Goal: Task Accomplishment & Management: Use online tool/utility

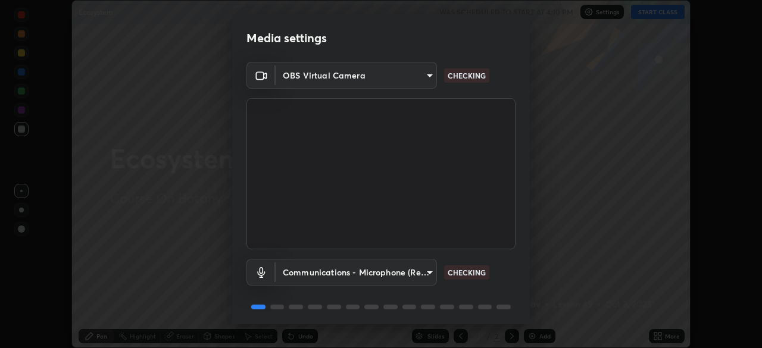
scroll to position [42, 0]
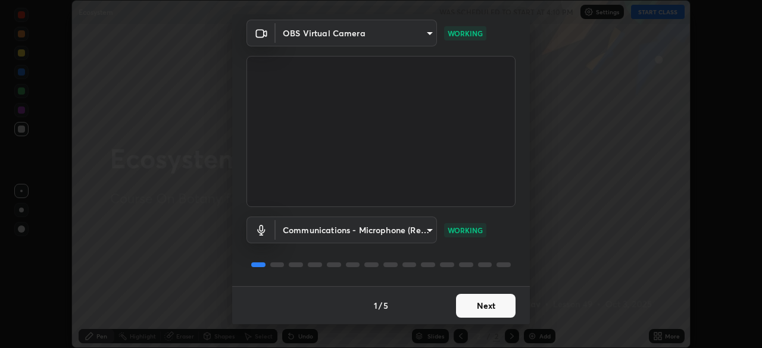
click at [502, 307] on button "Next" at bounding box center [486, 306] width 60 height 24
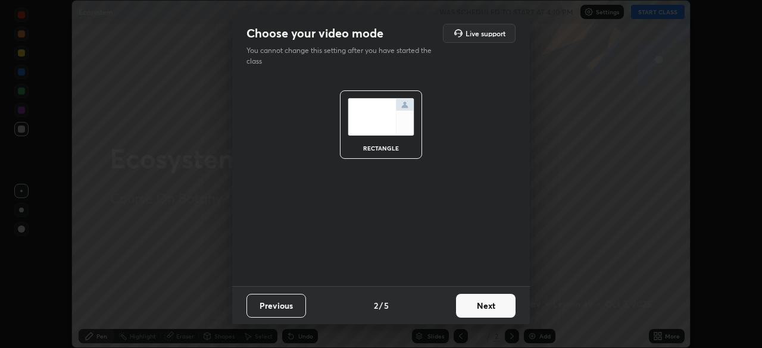
scroll to position [0, 0]
click at [490, 308] on button "Next" at bounding box center [486, 306] width 60 height 24
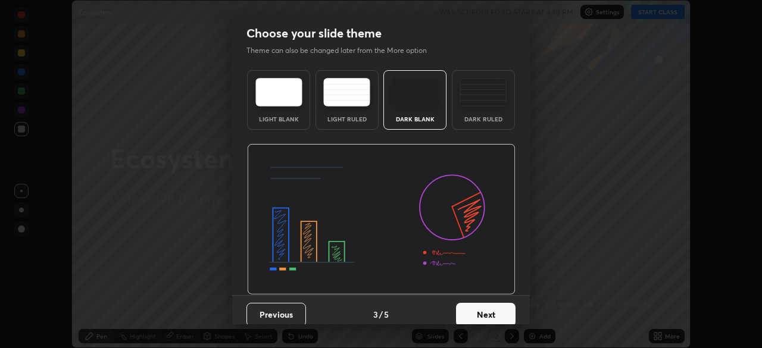
click at [490, 307] on button "Next" at bounding box center [486, 315] width 60 height 24
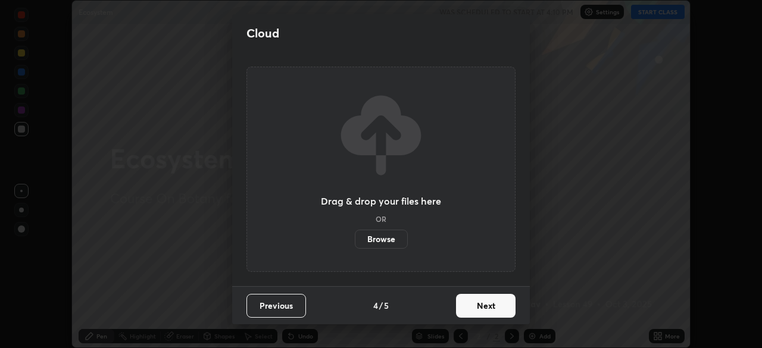
click at [486, 308] on button "Next" at bounding box center [486, 306] width 60 height 24
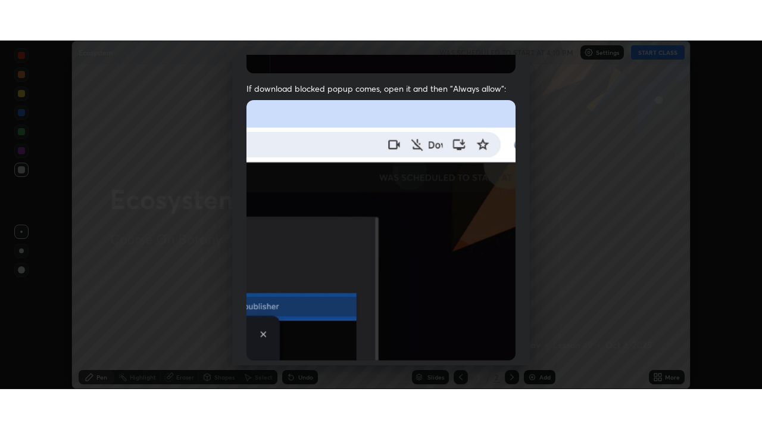
scroll to position [285, 0]
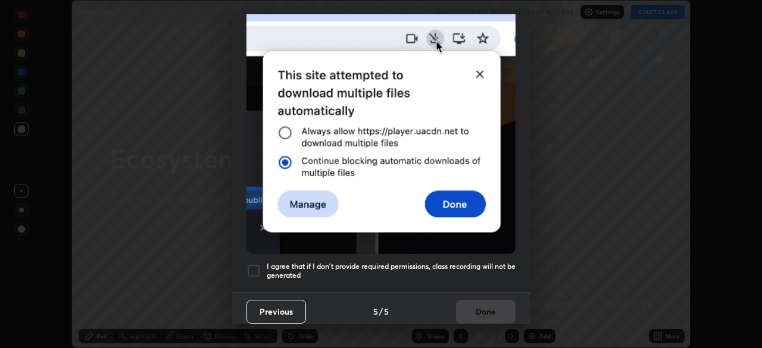
click at [474, 262] on h5 "I agree that if I don't provide required permissions, class recording will not …" at bounding box center [391, 271] width 249 height 18
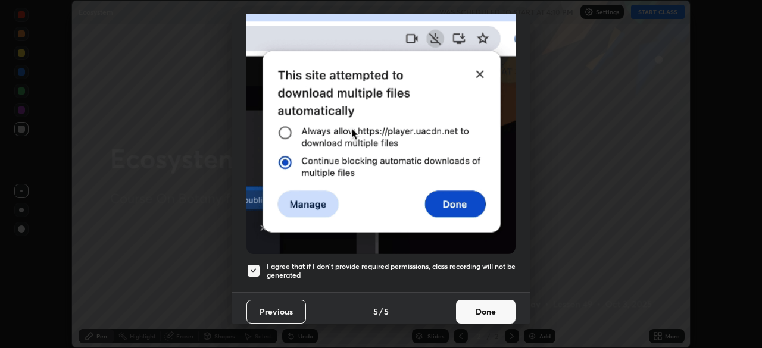
click at [491, 300] on button "Done" at bounding box center [486, 312] width 60 height 24
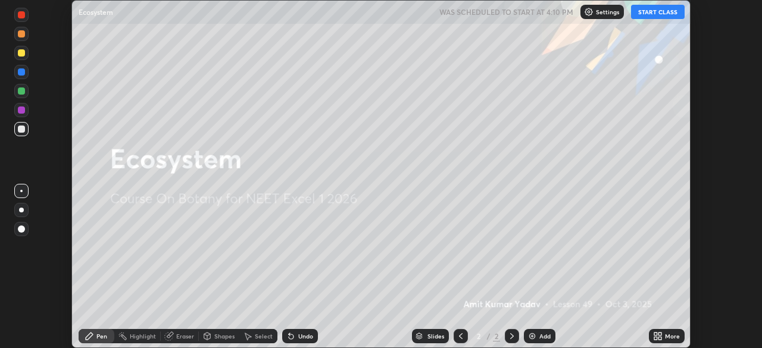
click at [654, 11] on button "START CLASS" at bounding box center [658, 12] width 54 height 14
click at [661, 337] on icon at bounding box center [659, 338] width 3 height 3
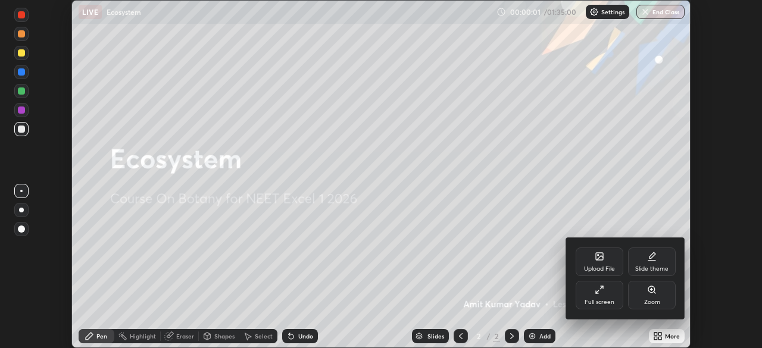
click at [604, 293] on icon at bounding box center [600, 290] width 10 height 10
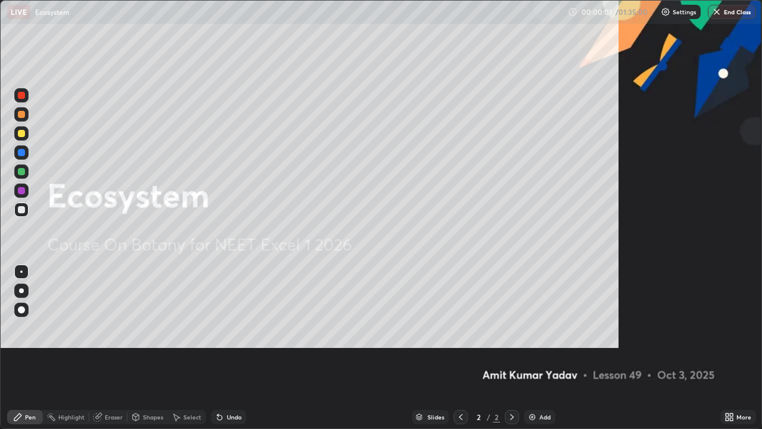
scroll to position [429, 762]
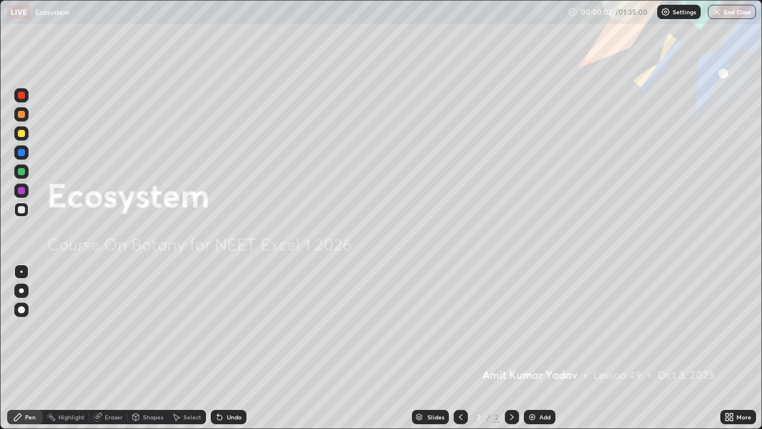
click at [540, 348] on div "Add" at bounding box center [544, 417] width 11 height 6
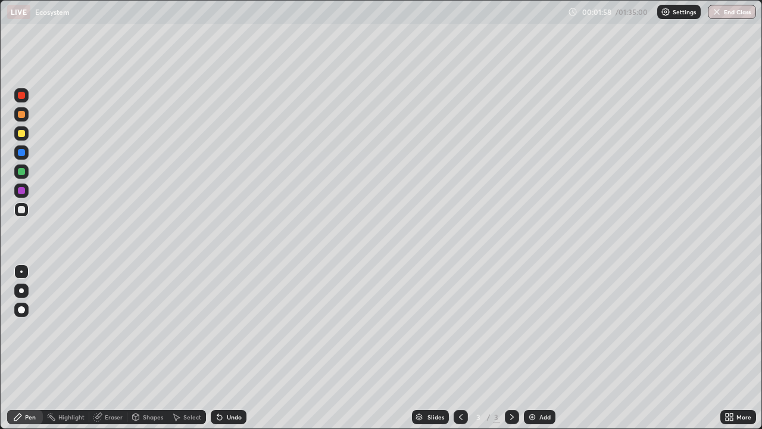
click at [236, 348] on div "Undo" at bounding box center [234, 417] width 15 height 6
click at [231, 348] on div "Undo" at bounding box center [234, 417] width 15 height 6
click at [230, 348] on div "Undo" at bounding box center [229, 417] width 36 height 14
click at [228, 348] on div "Undo" at bounding box center [234, 417] width 15 height 6
click at [230, 348] on div "Undo" at bounding box center [234, 417] width 15 height 6
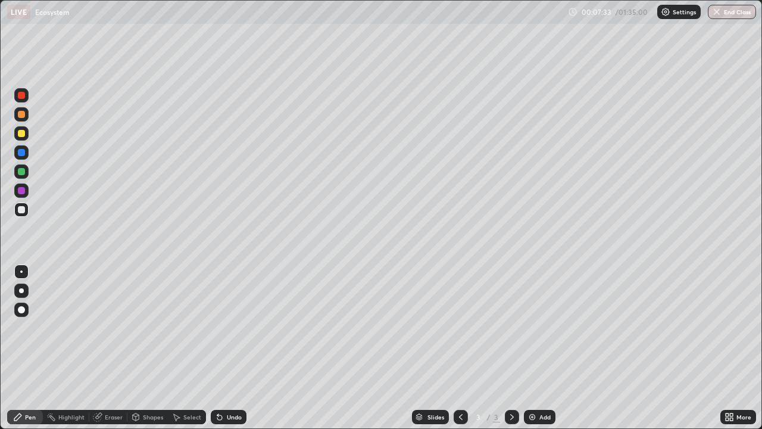
click at [234, 348] on div "Undo" at bounding box center [234, 417] width 15 height 6
click at [235, 348] on div "Undo" at bounding box center [229, 417] width 36 height 14
click at [540, 348] on div "Add" at bounding box center [544, 417] width 11 height 6
click at [233, 348] on div "Undo" at bounding box center [229, 417] width 36 height 14
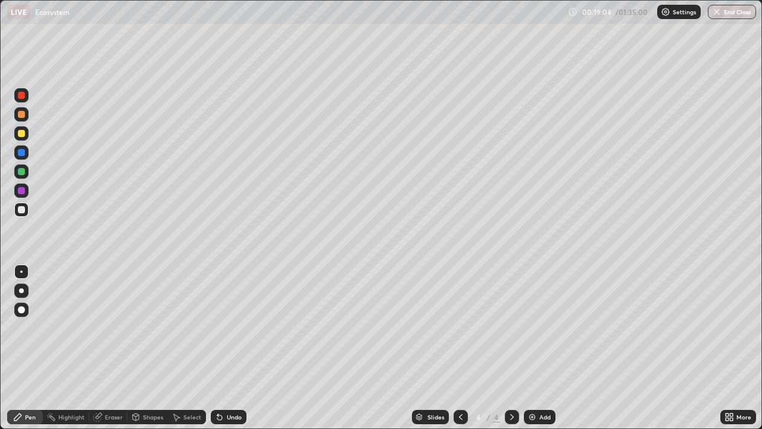
click at [235, 348] on div "Undo" at bounding box center [234, 417] width 15 height 6
click at [237, 348] on div "Undo" at bounding box center [229, 417] width 36 height 14
click at [536, 348] on div "Add" at bounding box center [540, 417] width 32 height 14
click at [232, 348] on div "Undo" at bounding box center [234, 417] width 15 height 6
click at [235, 348] on div "Undo" at bounding box center [229, 417] width 36 height 14
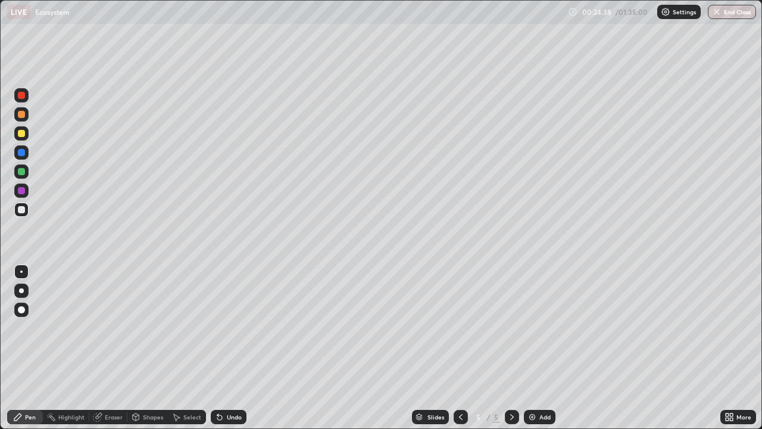
click at [235, 348] on div "Undo" at bounding box center [234, 417] width 15 height 6
click at [239, 348] on div "Undo" at bounding box center [234, 417] width 15 height 6
click at [236, 348] on div "Undo" at bounding box center [234, 417] width 15 height 6
click at [236, 348] on div "Undo" at bounding box center [229, 417] width 36 height 14
click at [116, 348] on div "Eraser" at bounding box center [114, 417] width 18 height 6
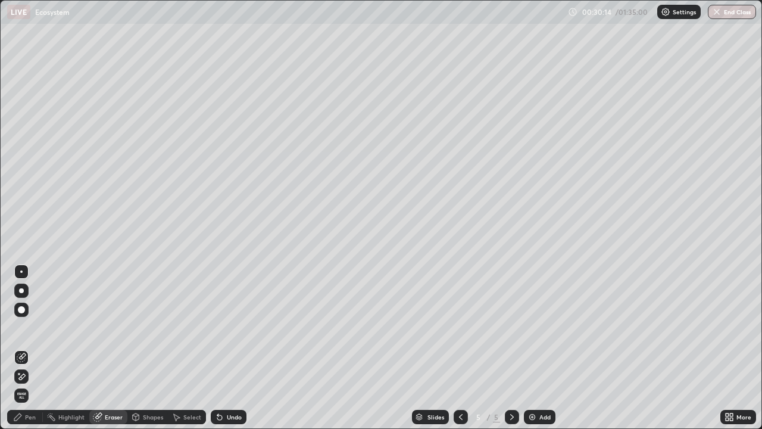
click at [32, 348] on div "Pen" at bounding box center [30, 417] width 11 height 6
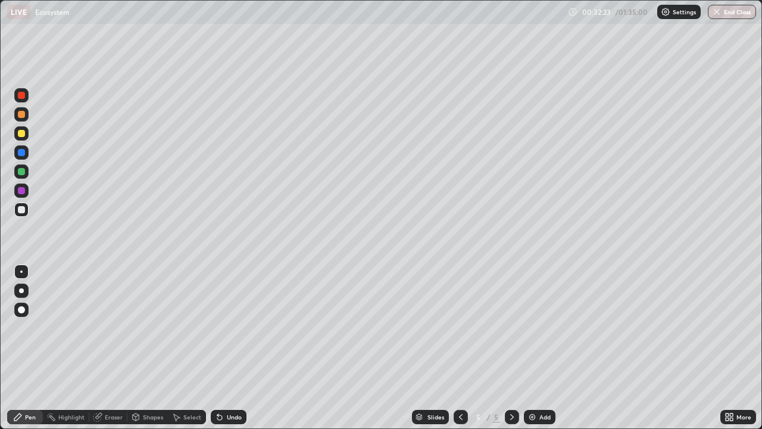
click at [546, 348] on div "Add" at bounding box center [544, 417] width 11 height 6
click at [233, 348] on div "Undo" at bounding box center [234, 417] width 15 height 6
click at [546, 348] on div "Add" at bounding box center [540, 417] width 32 height 14
click at [540, 348] on div "Add" at bounding box center [540, 417] width 32 height 14
click at [230, 348] on div "Undo" at bounding box center [234, 417] width 15 height 6
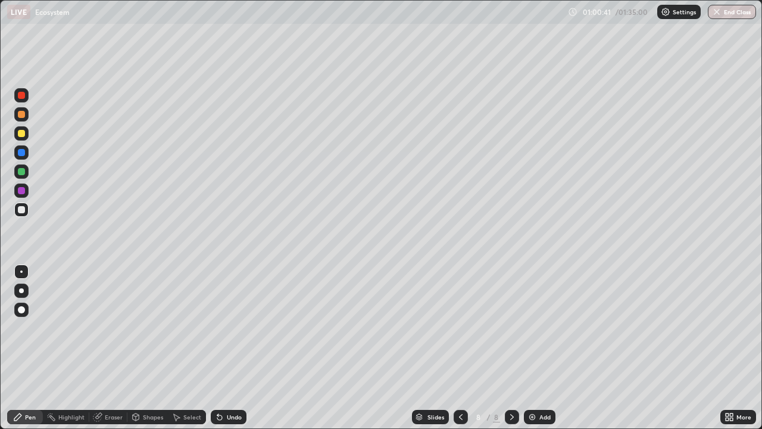
click at [231, 348] on div "Undo" at bounding box center [234, 417] width 15 height 6
click at [229, 348] on div "Undo" at bounding box center [234, 417] width 15 height 6
click at [231, 348] on div "Undo" at bounding box center [234, 417] width 15 height 6
click at [233, 348] on div "Undo" at bounding box center [234, 417] width 15 height 6
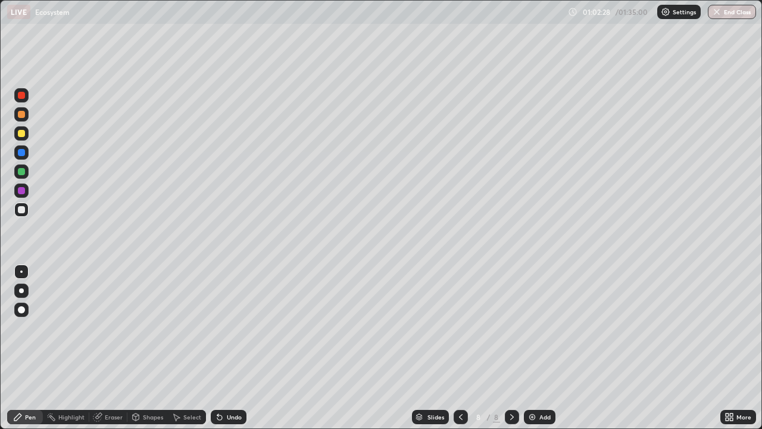
click at [119, 348] on div "Eraser" at bounding box center [114, 417] width 18 height 6
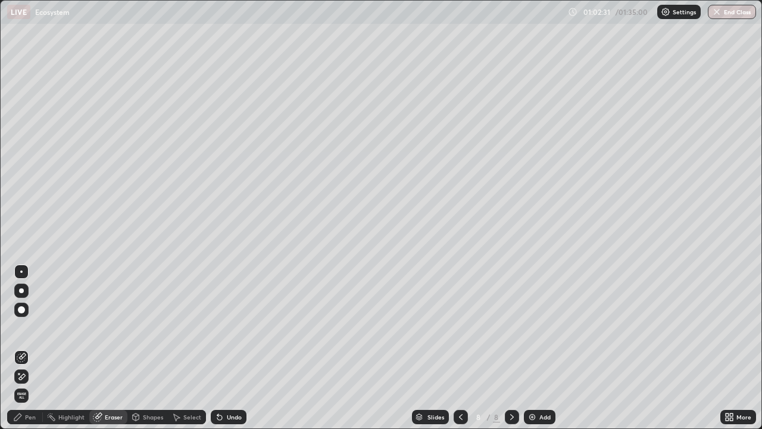
click at [35, 348] on div "Pen" at bounding box center [30, 417] width 11 height 6
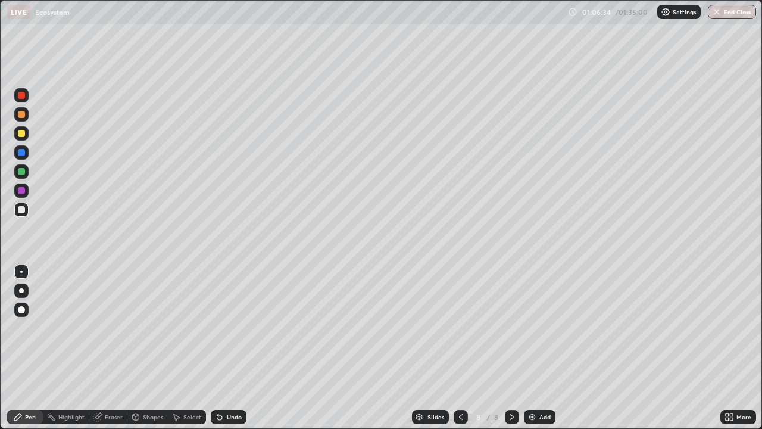
click at [539, 348] on div "Add" at bounding box center [540, 417] width 32 height 14
click at [117, 348] on div "Eraser" at bounding box center [114, 417] width 18 height 6
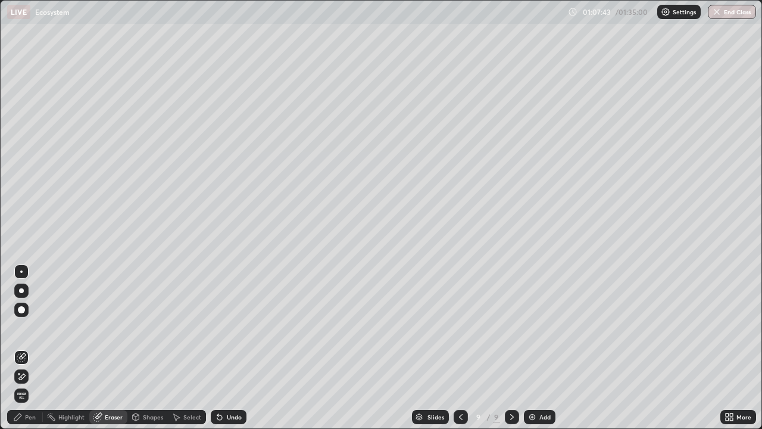
click at [29, 348] on div "Pen" at bounding box center [30, 417] width 11 height 6
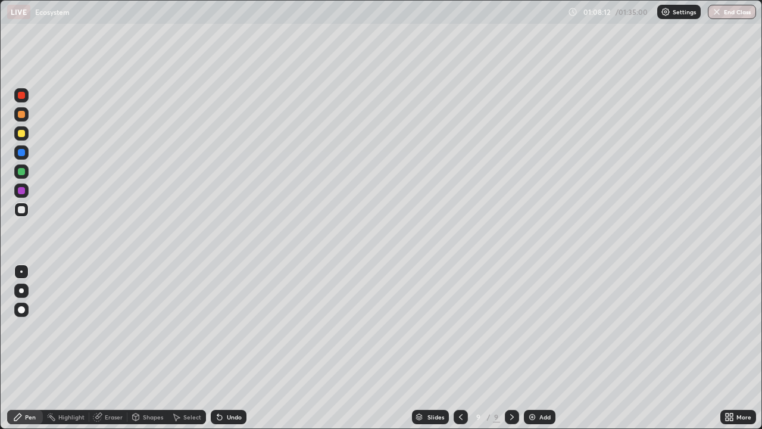
click at [239, 348] on div "Undo" at bounding box center [234, 417] width 15 height 6
click at [236, 348] on div "Undo" at bounding box center [234, 417] width 15 height 6
click at [538, 348] on div "Add" at bounding box center [540, 417] width 32 height 14
click at [108, 348] on div "Eraser" at bounding box center [114, 417] width 18 height 6
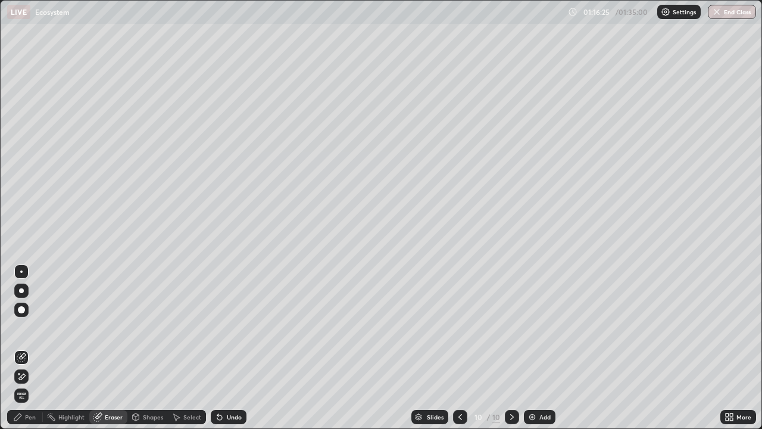
click at [35, 348] on div "Pen" at bounding box center [30, 417] width 11 height 6
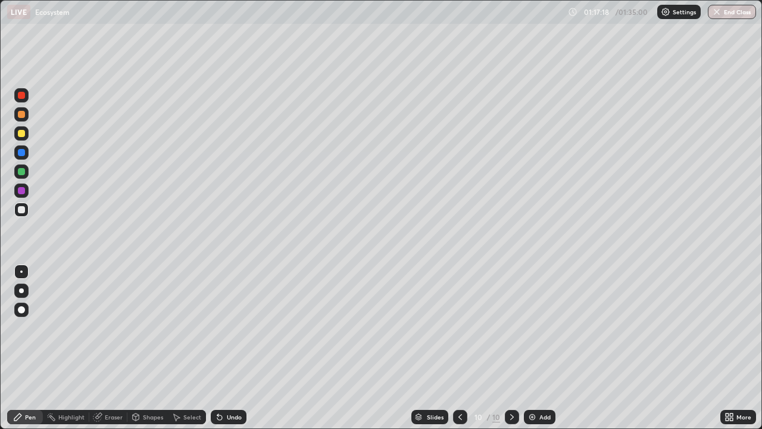
click at [233, 348] on div "Undo" at bounding box center [234, 417] width 15 height 6
click at [237, 348] on div "Undo" at bounding box center [234, 417] width 15 height 6
click at [124, 348] on div "Eraser" at bounding box center [108, 417] width 38 height 14
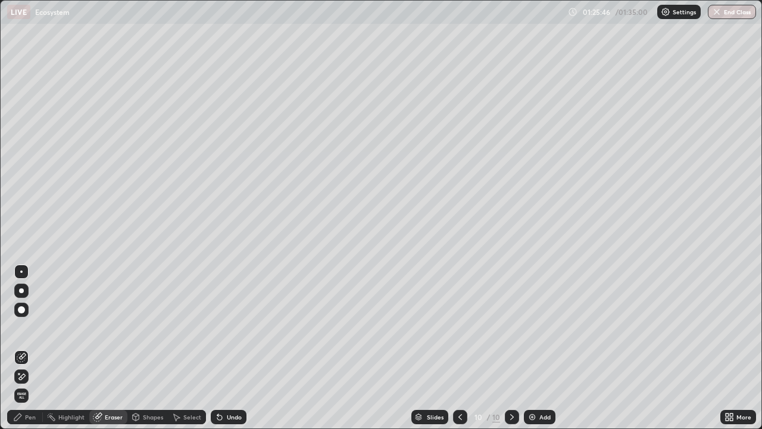
click at [33, 348] on div "Pen" at bounding box center [30, 417] width 11 height 6
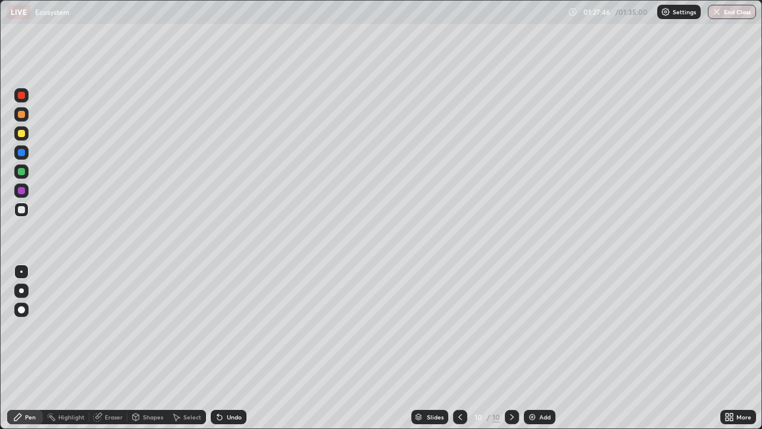
click at [539, 348] on div "Add" at bounding box center [540, 417] width 32 height 14
click at [233, 348] on div "Undo" at bounding box center [229, 417] width 36 height 14
click at [236, 348] on div "Undo" at bounding box center [234, 417] width 15 height 6
click at [232, 348] on div "Undo" at bounding box center [234, 417] width 15 height 6
click at [236, 348] on div "Undo" at bounding box center [234, 417] width 15 height 6
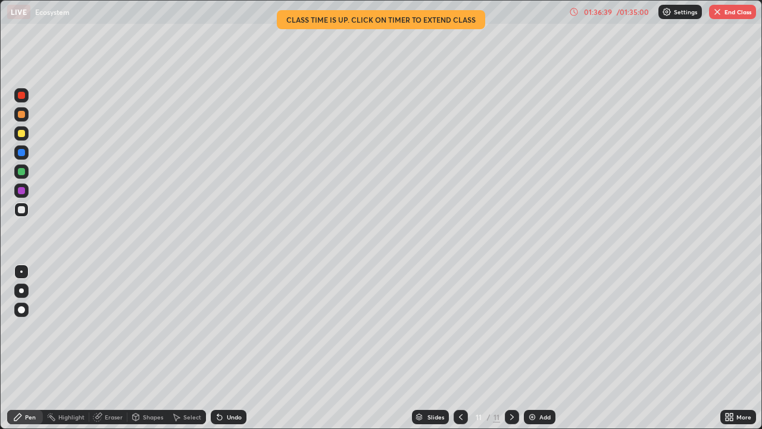
click at [729, 12] on button "End Class" at bounding box center [732, 12] width 47 height 14
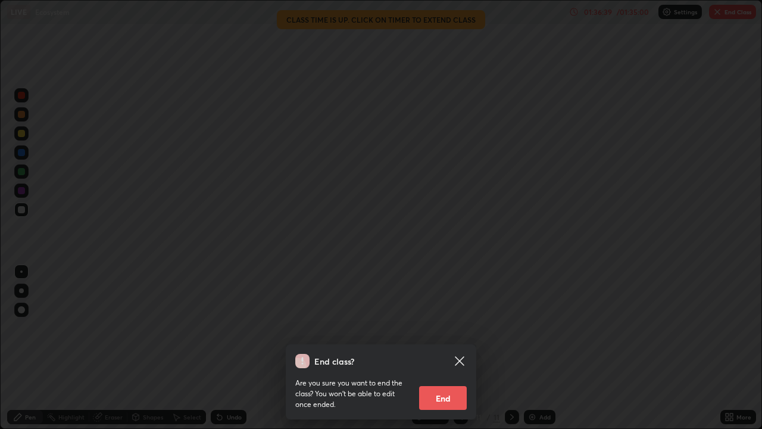
click at [457, 348] on button "End" at bounding box center [443, 398] width 48 height 24
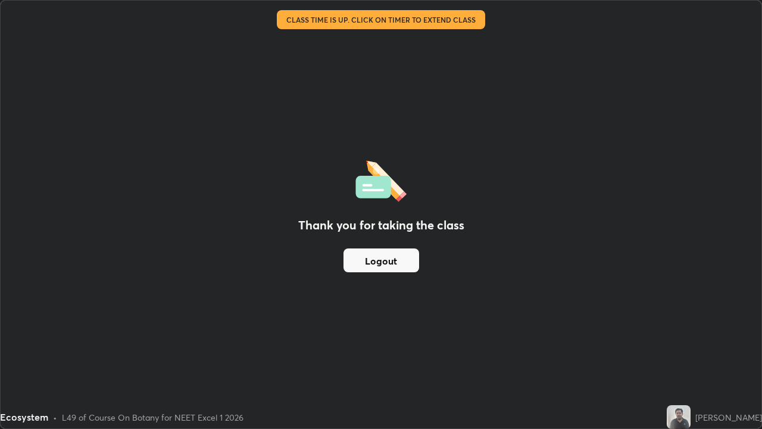
click at [400, 262] on button "Logout" at bounding box center [381, 260] width 76 height 24
